Goal: Information Seeking & Learning: Learn about a topic

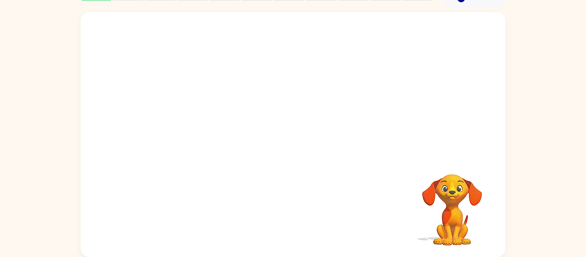
scroll to position [34, 0]
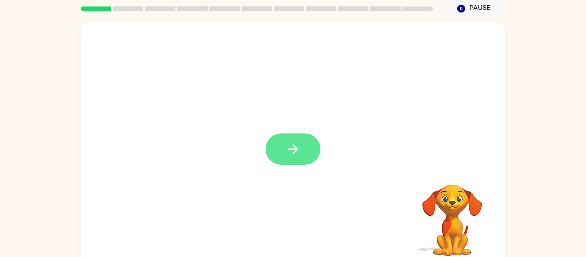
click at [277, 149] on button "button" at bounding box center [292, 148] width 55 height 31
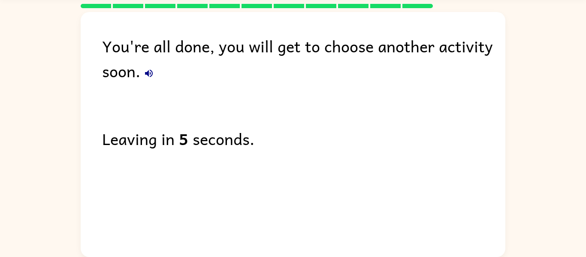
scroll to position [27, 0]
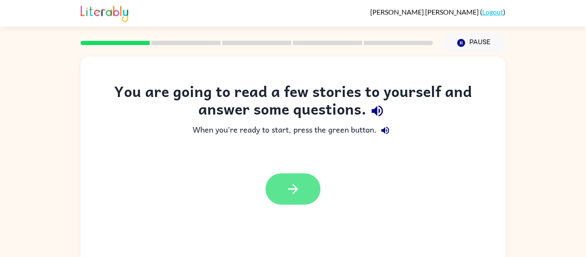
click at [311, 196] on button "button" at bounding box center [292, 188] width 55 height 31
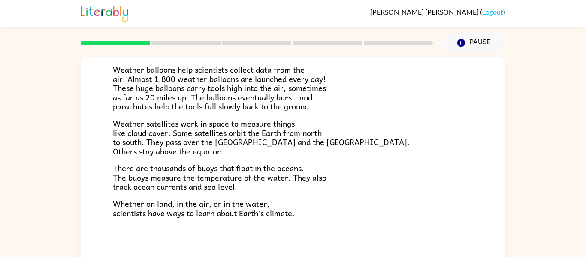
scroll to position [45, 0]
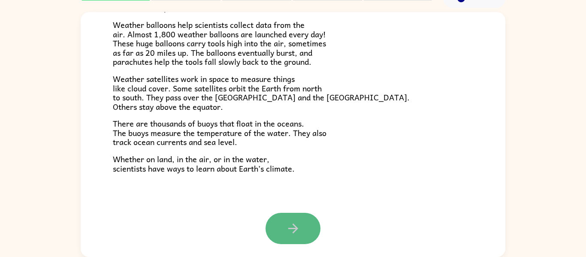
click at [300, 224] on icon "button" at bounding box center [292, 228] width 15 height 15
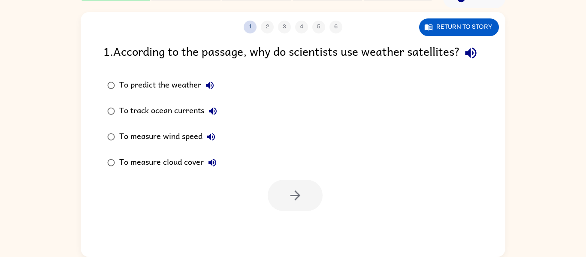
click at [252, 28] on button "1" at bounding box center [249, 27] width 13 height 13
click at [251, 31] on button "1" at bounding box center [249, 27] width 13 height 13
click at [249, 32] on button "1" at bounding box center [249, 27] width 13 height 13
click at [149, 94] on div "To predict the weather" at bounding box center [168, 85] width 99 height 17
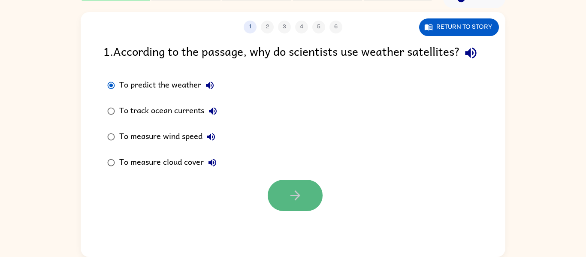
click at [298, 201] on button "button" at bounding box center [294, 195] width 55 height 31
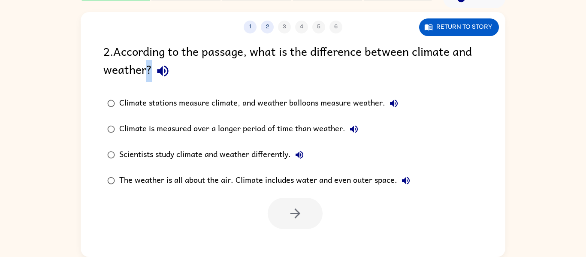
drag, startPoint x: 144, startPoint y: 68, endPoint x: 120, endPoint y: 85, distance: 29.3
click at [120, 85] on div "2 . According to the passage, what is the difference between climate and weathe…" at bounding box center [293, 135] width 424 height 187
click at [117, 85] on div "2 . According to the passage, what is the difference between climate and weathe…" at bounding box center [293, 135] width 424 height 187
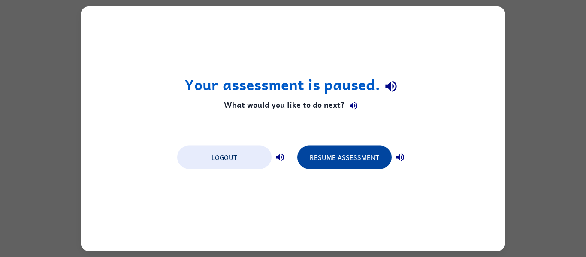
click at [324, 159] on button "Resume Assessment" at bounding box center [344, 156] width 94 height 23
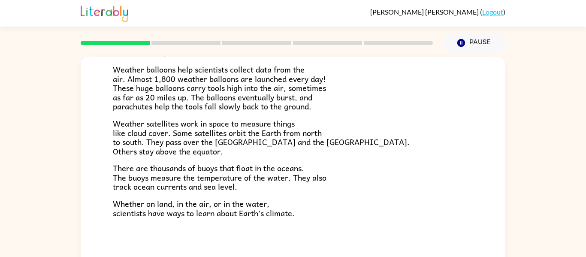
scroll to position [45, 0]
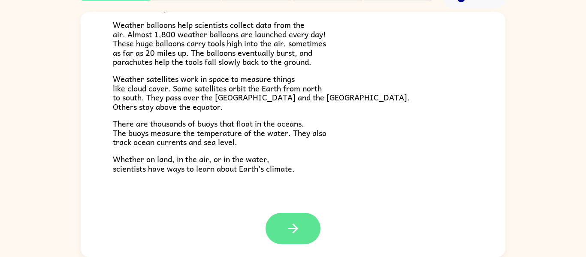
click at [281, 223] on button "button" at bounding box center [292, 228] width 55 height 31
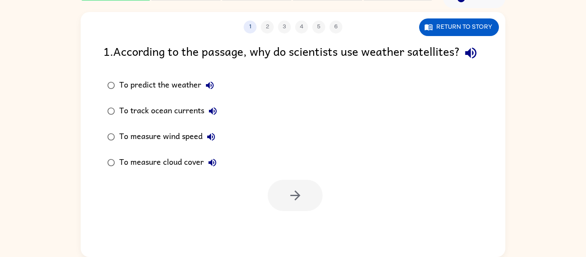
scroll to position [0, 0]
click at [169, 94] on div "To predict the weather" at bounding box center [168, 85] width 99 height 17
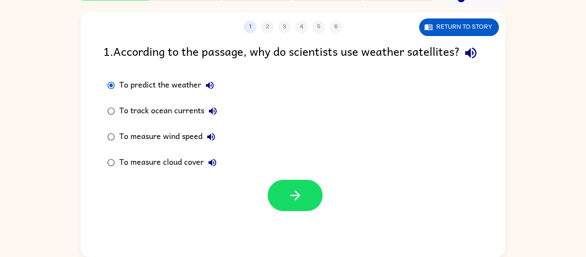
click at [259, 211] on div at bounding box center [293, 193] width 424 height 36
click at [277, 211] on button "button" at bounding box center [294, 195] width 55 height 31
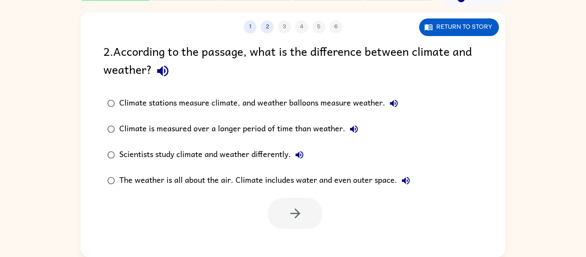
click at [201, 106] on div "Climate stations measure climate, and weather balloons measure weather." at bounding box center [260, 103] width 283 height 17
click at [302, 210] on icon "button" at bounding box center [295, 213] width 15 height 15
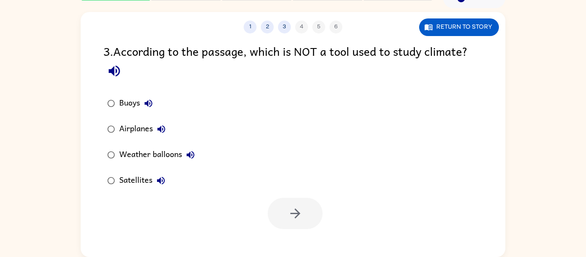
click at [133, 109] on div "Buoys" at bounding box center [138, 103] width 38 height 17
click at [270, 214] on button "button" at bounding box center [294, 213] width 55 height 31
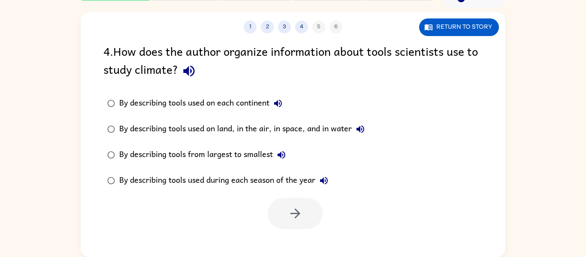
click at [314, 29] on div "1 2 3 4 5 6" at bounding box center [293, 27] width 424 height 13
click at [282, 27] on button "3" at bounding box center [284, 27] width 13 height 13
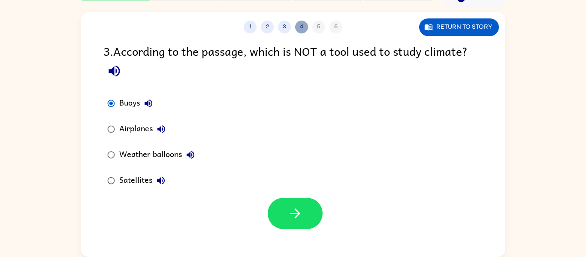
click at [296, 26] on button "4" at bounding box center [301, 27] width 13 height 13
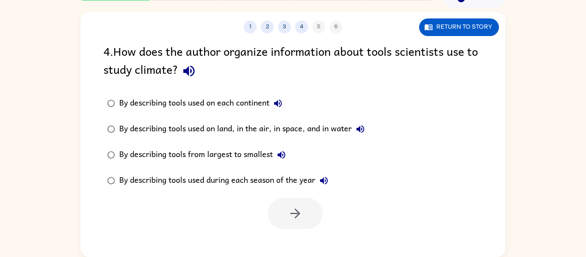
click at [272, 135] on div "By describing tools used on land, in the air, in space, and in water" at bounding box center [243, 128] width 249 height 17
click at [296, 204] on button "button" at bounding box center [294, 213] width 55 height 31
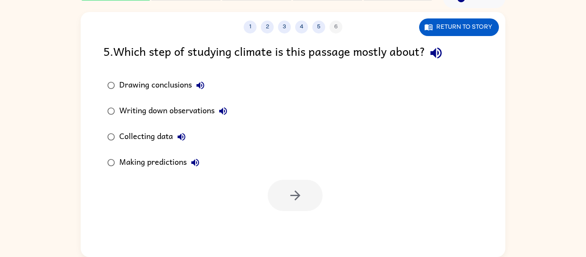
click at [130, 129] on div "Collecting data" at bounding box center [154, 136] width 71 height 17
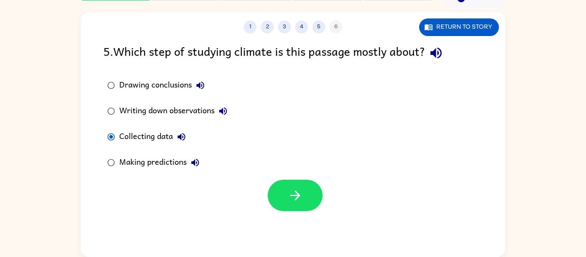
click at [145, 159] on div "Making predictions" at bounding box center [161, 162] width 84 height 17
click at [305, 195] on button "button" at bounding box center [294, 195] width 55 height 31
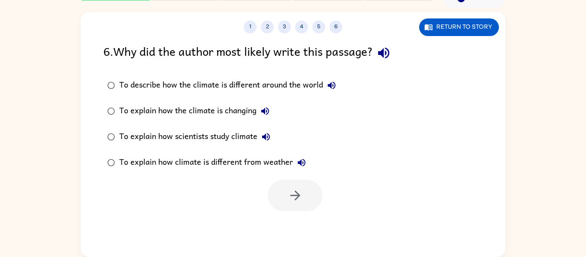
click at [238, 114] on div "To explain how the climate is changing" at bounding box center [196, 110] width 154 height 17
click at [301, 195] on icon "button" at bounding box center [295, 195] width 15 height 15
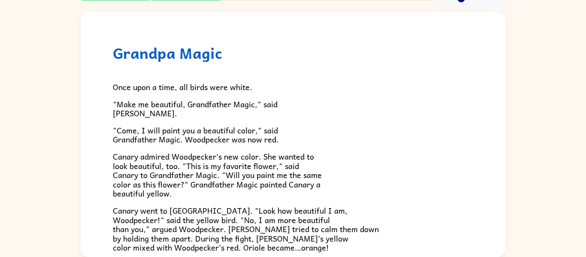
scroll to position [221, 0]
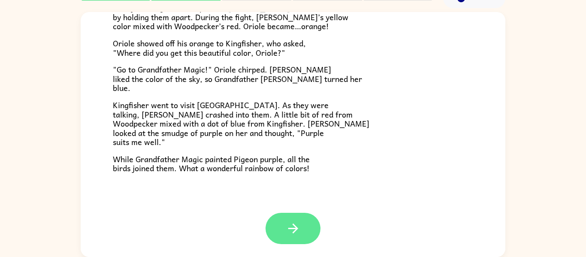
click at [302, 229] on button "button" at bounding box center [292, 228] width 55 height 31
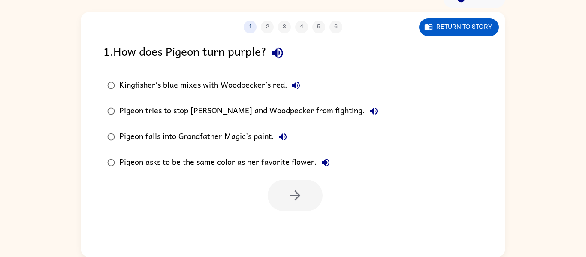
scroll to position [0, 0]
click at [429, 26] on icon "button" at bounding box center [428, 27] width 9 height 9
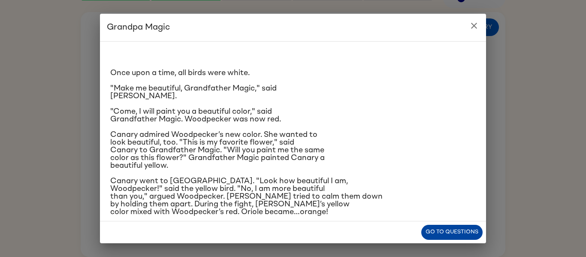
click at [438, 231] on button "Go to questions" at bounding box center [451, 232] width 61 height 15
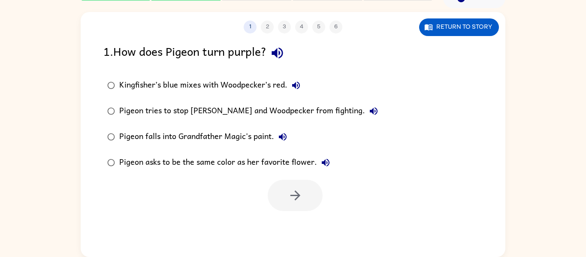
click at [264, 88] on div "Kingfisher’s blue mixes with Woodpecker’s red." at bounding box center [211, 85] width 185 height 17
click at [315, 204] on button "button" at bounding box center [294, 195] width 55 height 31
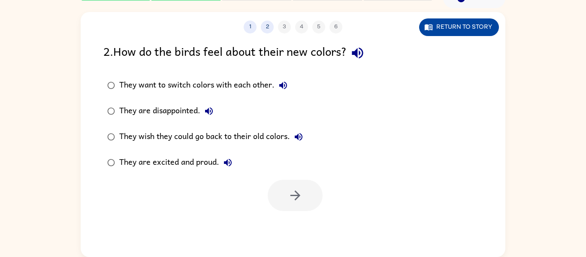
click at [451, 21] on button "Return to story" at bounding box center [459, 27] width 80 height 18
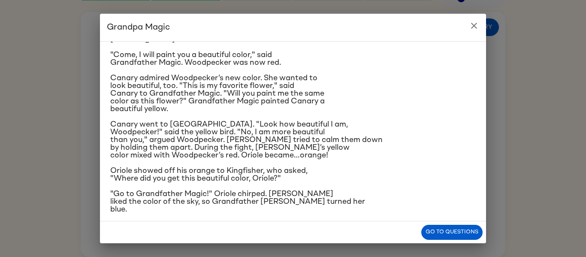
scroll to position [61, 0]
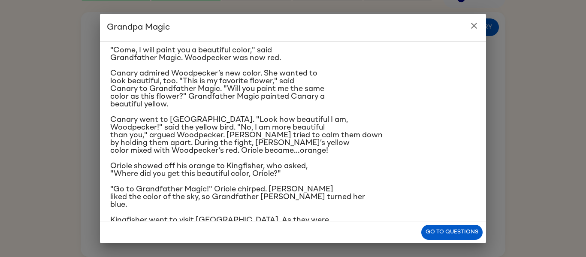
click at [474, 24] on icon "close" at bounding box center [474, 26] width 10 height 10
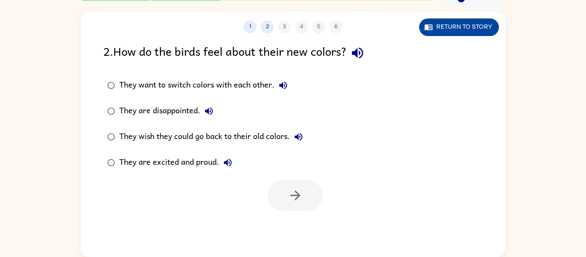
click at [453, 30] on button "Return to story" at bounding box center [459, 27] width 80 height 18
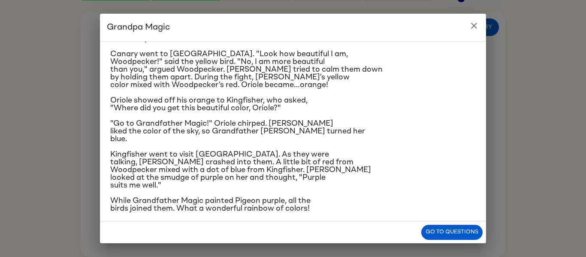
scroll to position [133, 0]
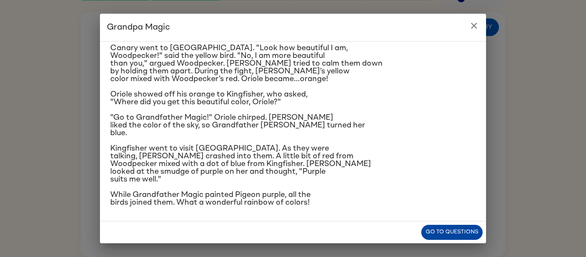
click at [438, 231] on button "Go to questions" at bounding box center [451, 232] width 61 height 15
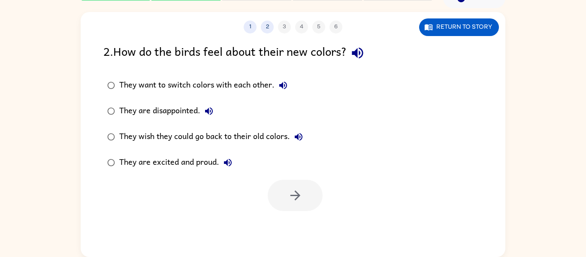
click at [177, 163] on div "They are excited and proud." at bounding box center [177, 162] width 117 height 17
click at [320, 188] on button "button" at bounding box center [294, 195] width 55 height 31
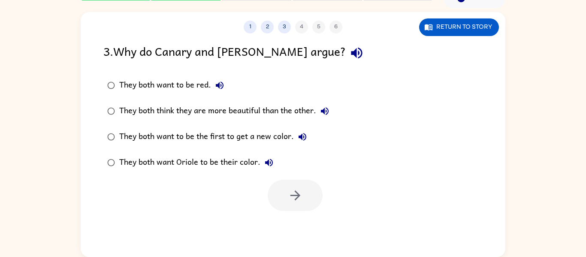
click at [197, 84] on div "They both want to be red." at bounding box center [173, 85] width 109 height 17
click at [289, 208] on button "button" at bounding box center [294, 195] width 55 height 31
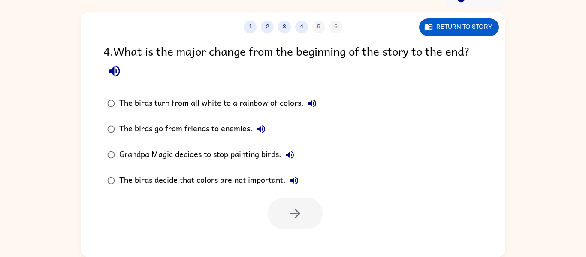
click at [213, 106] on div "The birds turn from all white to a rainbow of colors." at bounding box center [219, 103] width 201 height 17
click at [288, 210] on icon "button" at bounding box center [295, 213] width 15 height 15
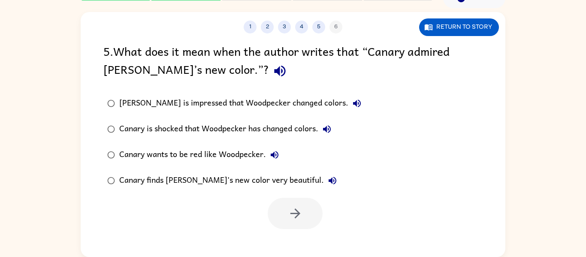
click at [219, 137] on div "Canary is shocked that Woodpecker has changed colors." at bounding box center [227, 128] width 216 height 17
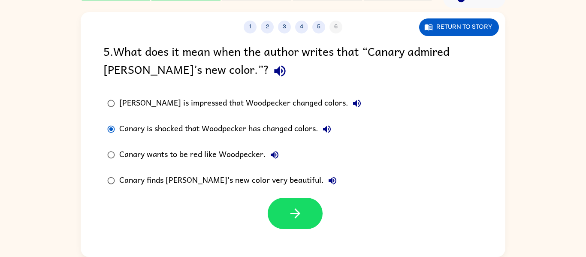
click at [263, 213] on div at bounding box center [293, 211] width 424 height 36
click at [275, 217] on button "button" at bounding box center [294, 213] width 55 height 31
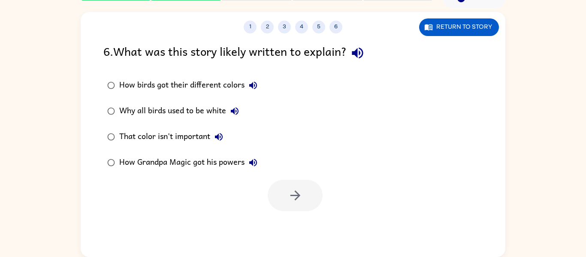
click at [177, 87] on div "How birds got their different colors" at bounding box center [190, 85] width 142 height 17
click at [296, 203] on button "button" at bounding box center [294, 195] width 55 height 31
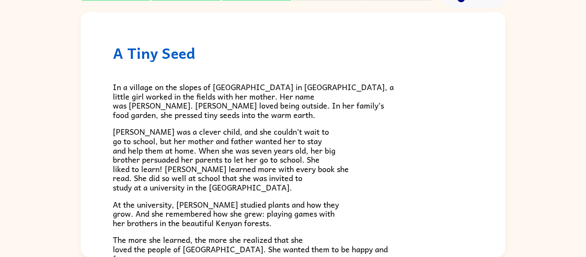
scroll to position [241, 0]
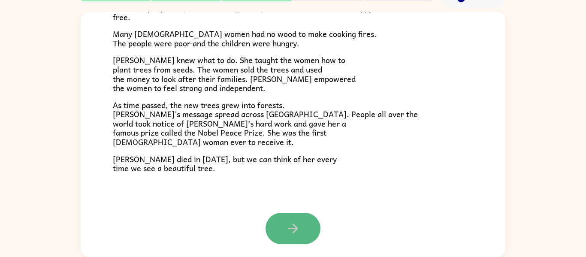
click at [292, 222] on icon "button" at bounding box center [292, 228] width 15 height 15
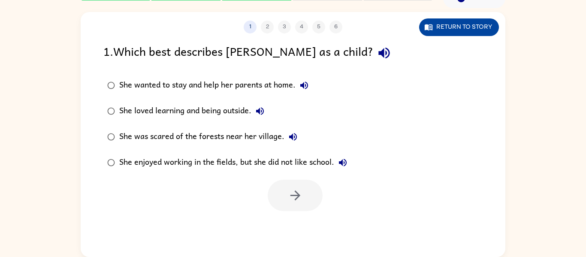
click at [429, 27] on icon "button" at bounding box center [430, 27] width 3 height 3
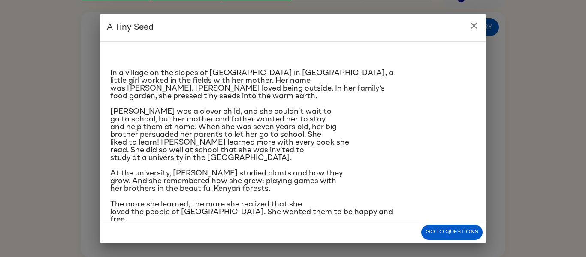
click at [470, 24] on icon "close" at bounding box center [474, 26] width 10 height 10
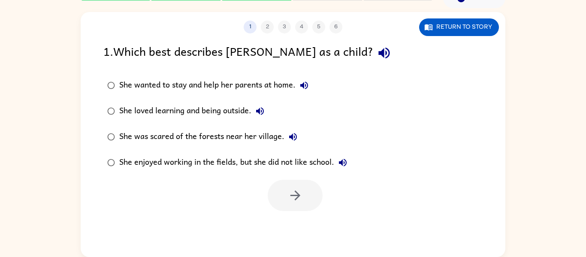
click at [231, 137] on div "She was scared of the forests near her village." at bounding box center [210, 136] width 182 height 17
click at [303, 192] on button "button" at bounding box center [294, 195] width 55 height 31
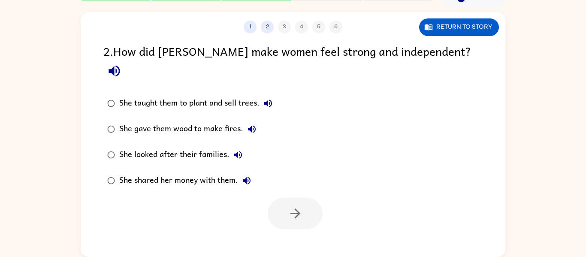
click at [205, 146] on div "She looked after their families." at bounding box center [182, 154] width 127 height 17
click at [292, 208] on icon "button" at bounding box center [295, 213] width 10 height 10
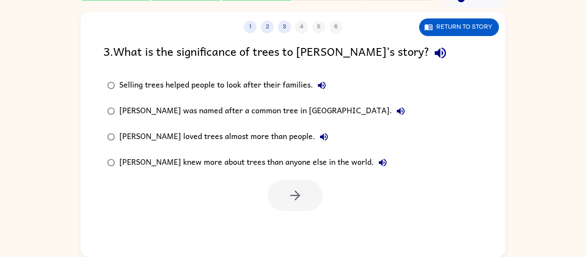
click at [198, 114] on div "[PERSON_NAME] was named after a common tree in [GEOGRAPHIC_DATA]." at bounding box center [264, 110] width 290 height 17
click at [270, 202] on button "button" at bounding box center [294, 195] width 55 height 31
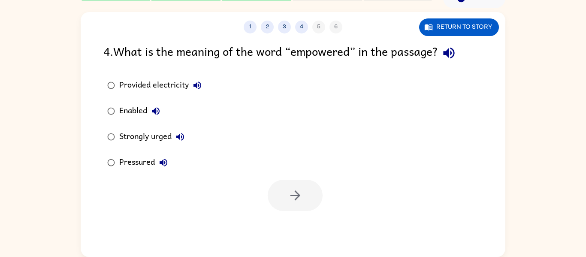
click at [144, 159] on div "Pressured" at bounding box center [145, 162] width 53 height 17
click at [296, 201] on icon "button" at bounding box center [295, 195] width 15 height 15
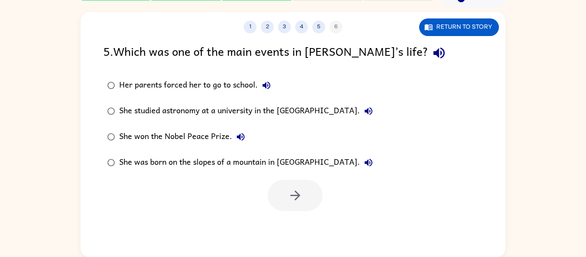
click at [169, 139] on div "She won the Nobel Peace Prize." at bounding box center [184, 136] width 130 height 17
click at [304, 191] on button "button" at bounding box center [294, 195] width 55 height 31
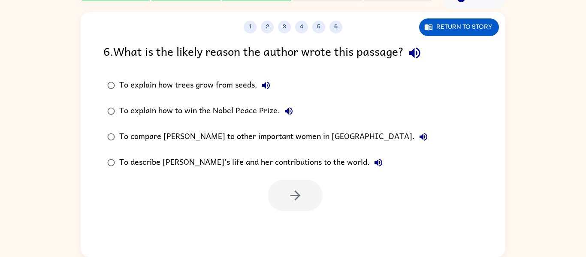
click at [204, 84] on div "To explain how trees grow from seeds." at bounding box center [196, 85] width 155 height 17
click at [282, 190] on button "button" at bounding box center [294, 195] width 55 height 31
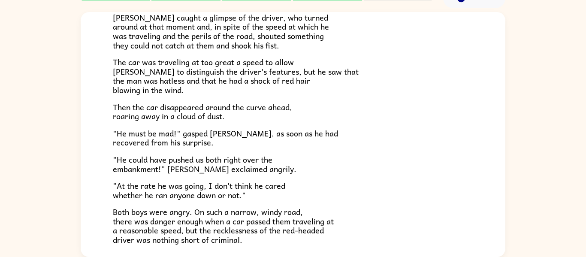
scroll to position [238, 0]
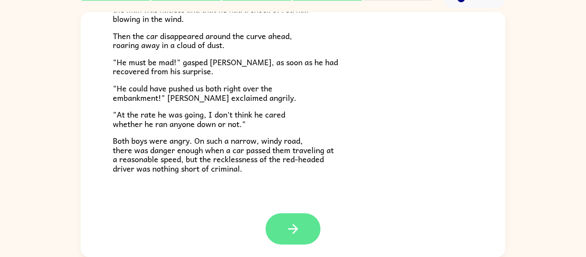
click at [284, 225] on button "button" at bounding box center [292, 228] width 55 height 31
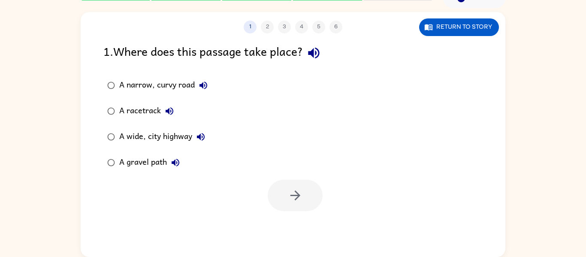
scroll to position [0, 0]
click at [159, 115] on div "A racetrack" at bounding box center [148, 110] width 59 height 17
click at [303, 206] on button "button" at bounding box center [294, 195] width 55 height 31
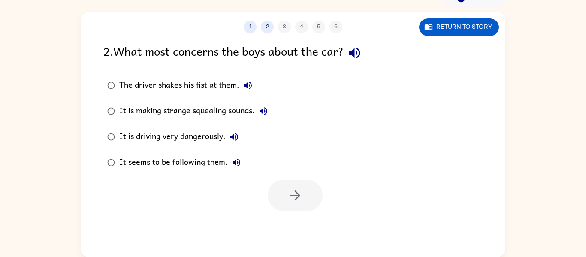
click at [129, 88] on div "The driver shakes his fist at them." at bounding box center [187, 85] width 137 height 17
click at [296, 200] on icon "button" at bounding box center [295, 195] width 15 height 15
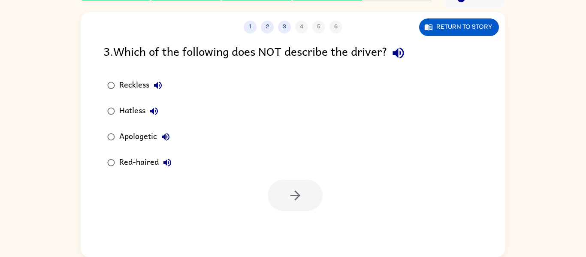
click at [131, 157] on div "Red-haired" at bounding box center [147, 162] width 57 height 17
click at [316, 191] on button "button" at bounding box center [294, 195] width 55 height 31
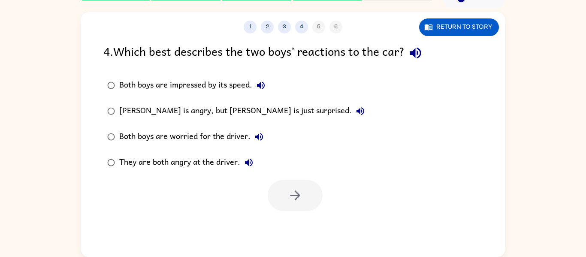
click at [138, 106] on div "[PERSON_NAME] is angry, but [PERSON_NAME] is just surprised." at bounding box center [243, 110] width 249 height 17
click at [301, 204] on button "button" at bounding box center [294, 195] width 55 height 31
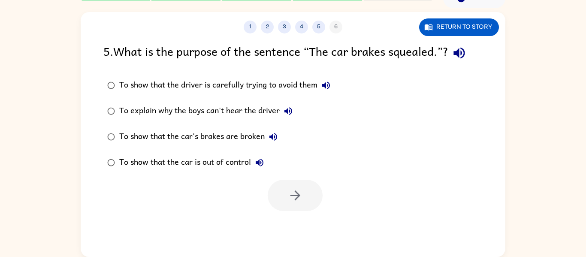
click at [181, 143] on div "To show that the car's brakes are broken" at bounding box center [200, 136] width 162 height 17
click at [274, 190] on button "button" at bounding box center [294, 195] width 55 height 31
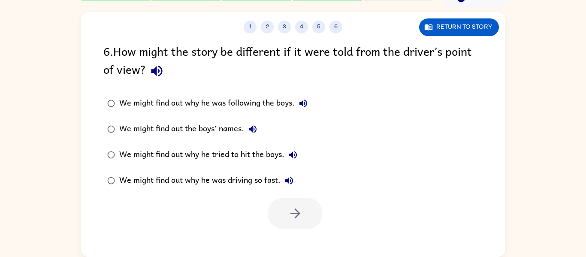
click at [168, 105] on div "We might find out why he was following the boys." at bounding box center [215, 103] width 192 height 17
click at [310, 227] on button "button" at bounding box center [294, 213] width 55 height 31
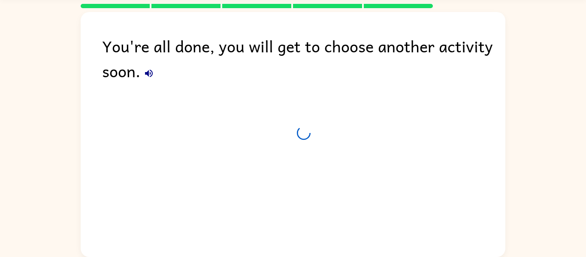
scroll to position [29, 0]
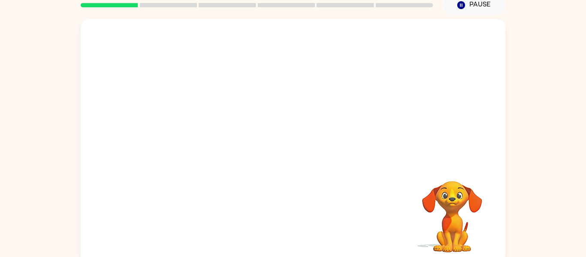
scroll to position [45, 0]
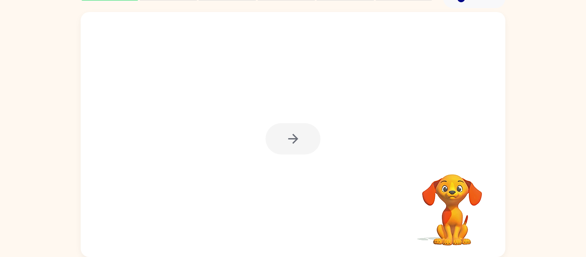
click at [277, 144] on div at bounding box center [292, 138] width 55 height 31
click at [277, 144] on button "button" at bounding box center [292, 138] width 55 height 31
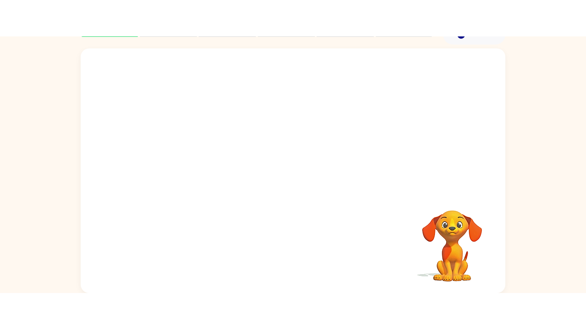
scroll to position [0, 0]
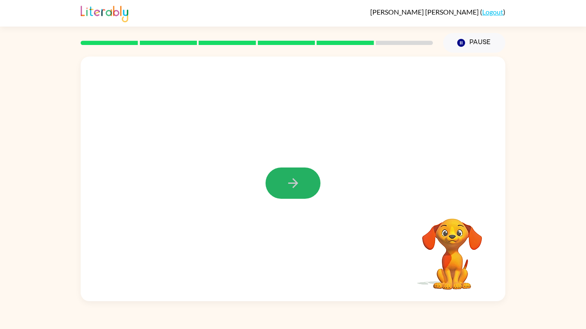
click at [296, 195] on button "button" at bounding box center [292, 183] width 55 height 31
